Goal: Task Accomplishment & Management: Use online tool/utility

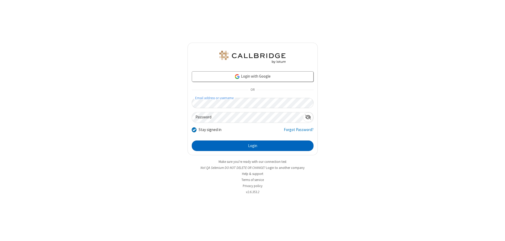
click at [253, 146] on button "Login" at bounding box center [253, 146] width 122 height 11
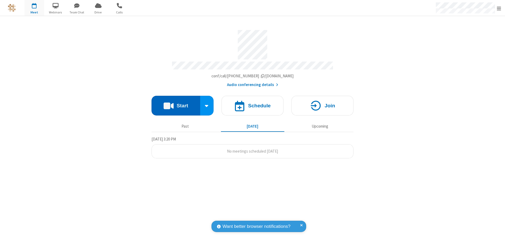
click at [176, 103] on button "Start" at bounding box center [176, 106] width 49 height 20
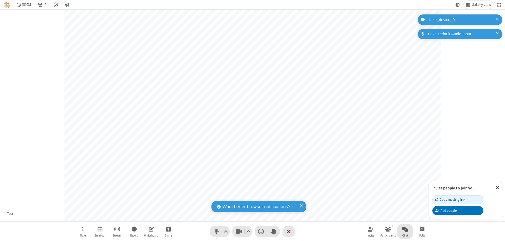
click at [405, 229] on span "Open chat" at bounding box center [405, 229] width 6 height 7
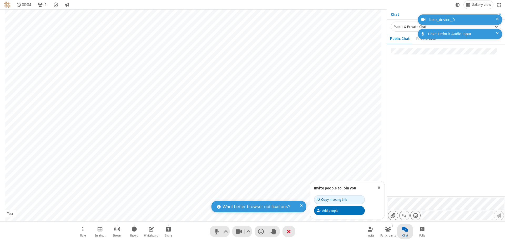
type input "C:\fakepath\doc_test.docx"
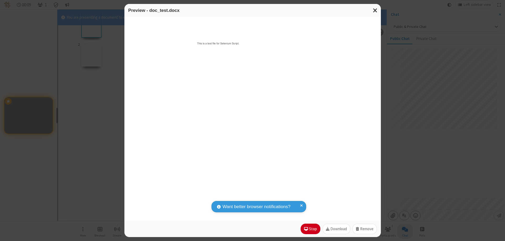
click at [375, 10] on span "Close modal" at bounding box center [375, 10] width 5 height 7
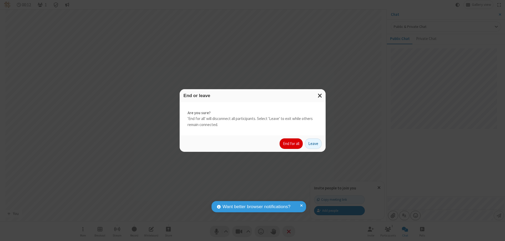
click at [292, 144] on button "End for all" at bounding box center [291, 143] width 23 height 11
